Goal: Navigation & Orientation: Find specific page/section

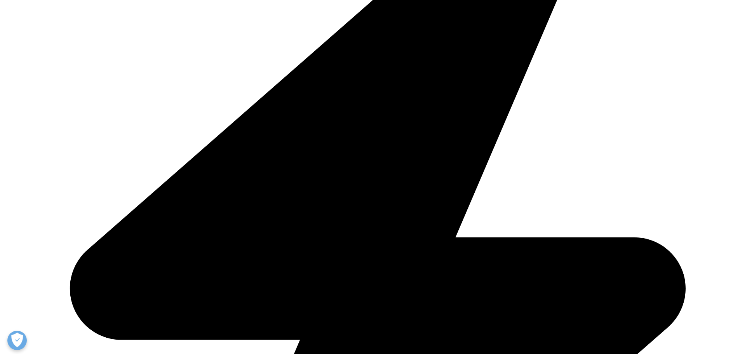
scroll to position [116, 0]
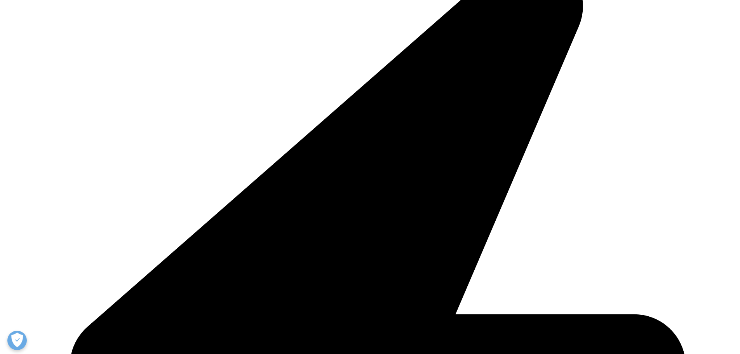
scroll to position [1204, 0]
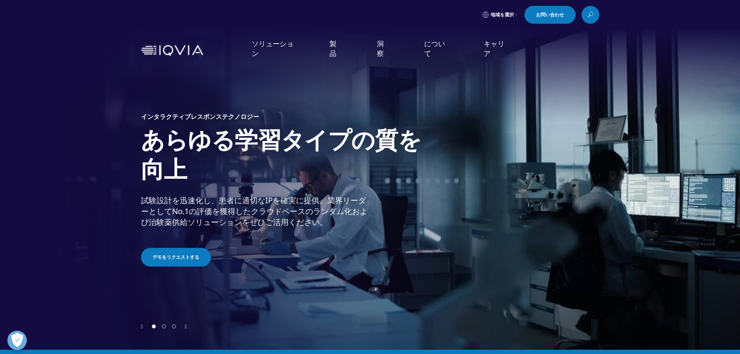
click at [624, 101] on div "Video Player is loading. Play Video Pause Skip Backward Skip Forward Unmute Cur…" at bounding box center [370, 174] width 740 height 349
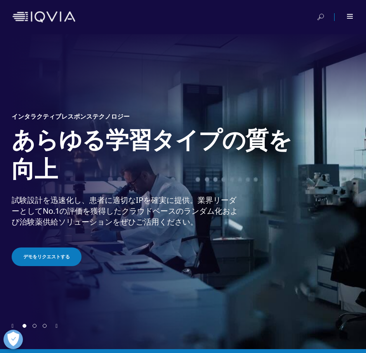
click at [278, 76] on div "インタラクティブレスポンステクノロジー あらゆる学習タイプの質を向上 試験設計を迅速化し、患者に適切なIPを確実に提供。業界リーダーとしてNo.1の評価を獲得…" at bounding box center [183, 190] width 343 height 264
click at [346, 19] on div at bounding box center [344, 17] width 17 height 8
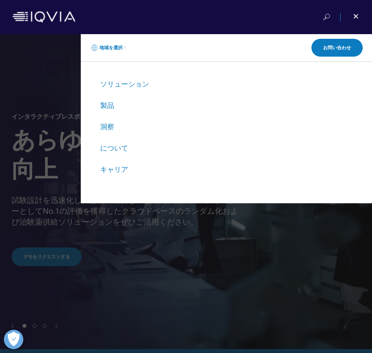
click at [125, 48] on icon at bounding box center [125, 47] width 1 height 3
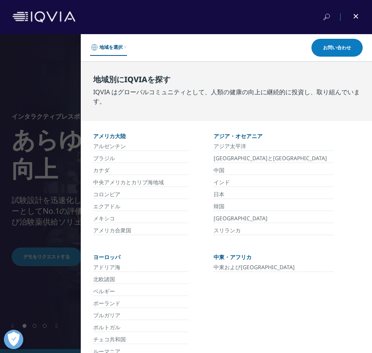
click at [214, 194] on font "日本" at bounding box center [219, 194] width 11 height 7
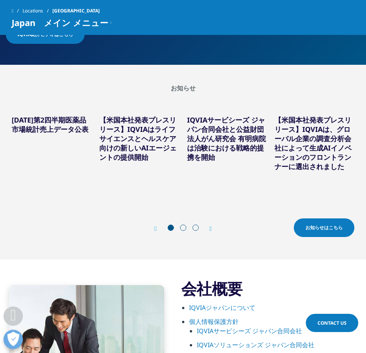
scroll to position [349, 0]
